Goal: Use online tool/utility: Use online tool/utility

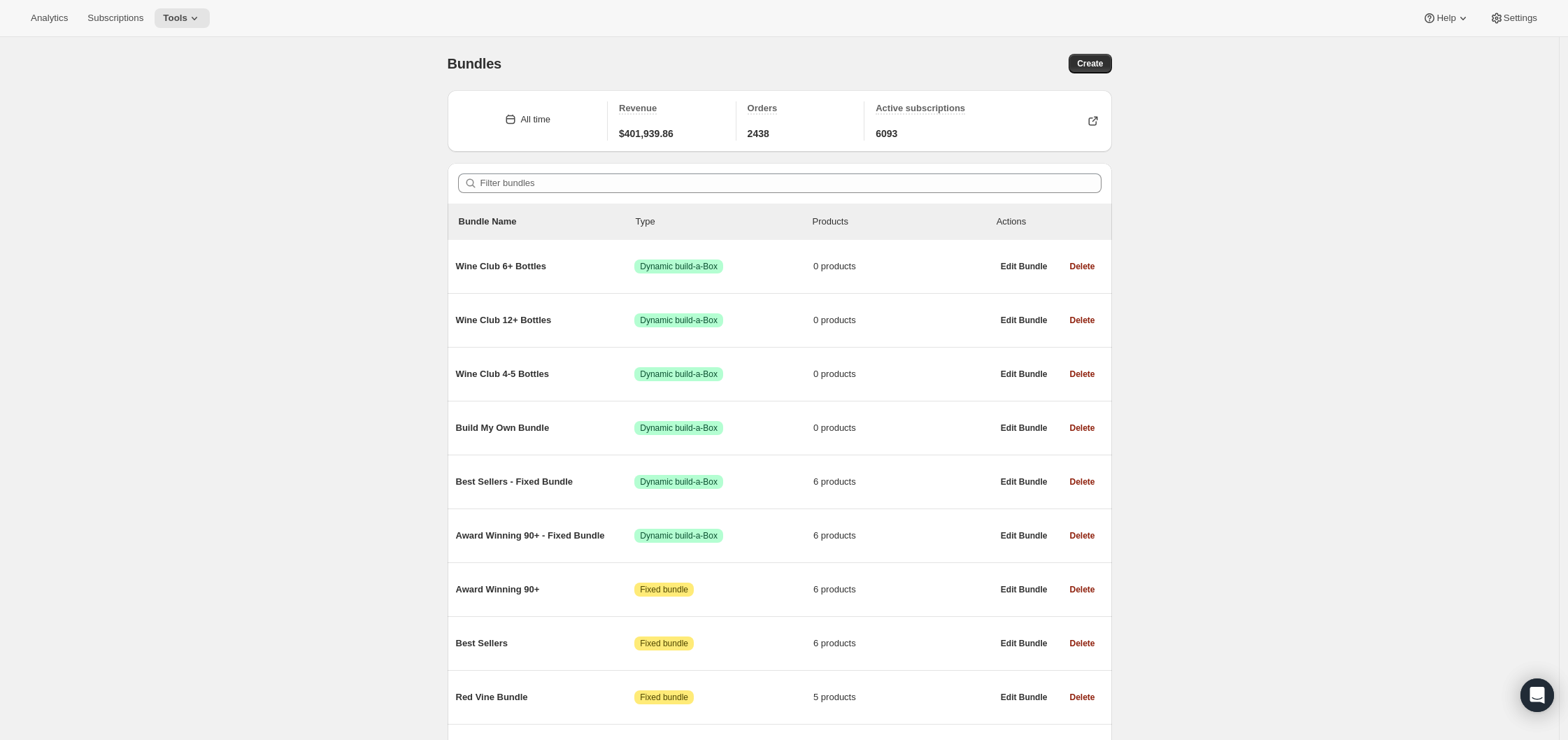
scroll to position [3605, 0]
